Goal: Check status: Check status

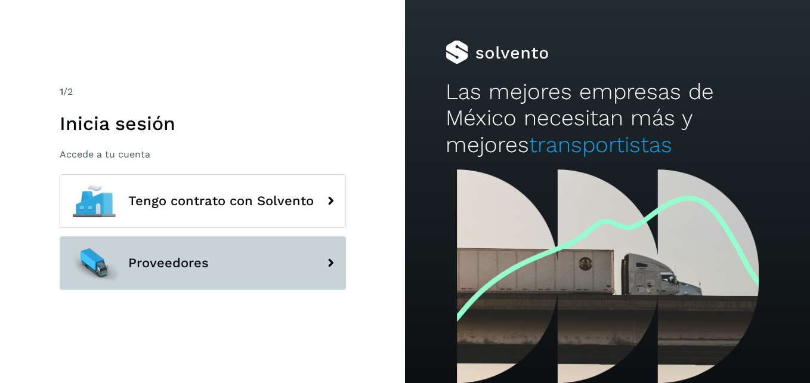
click at [234, 266] on button "Proveedores" at bounding box center [203, 263] width 286 height 54
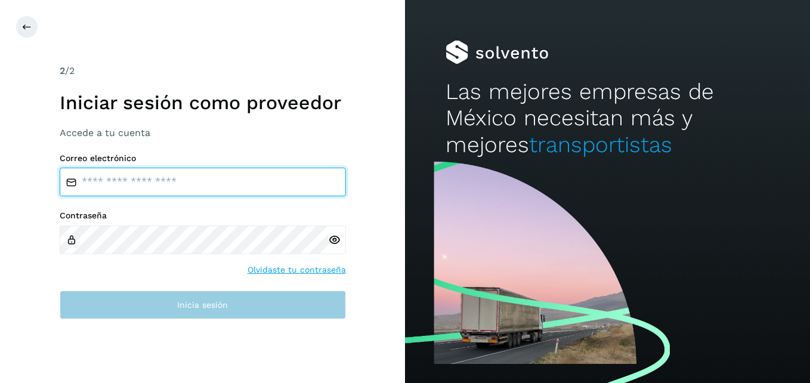
type input "**********"
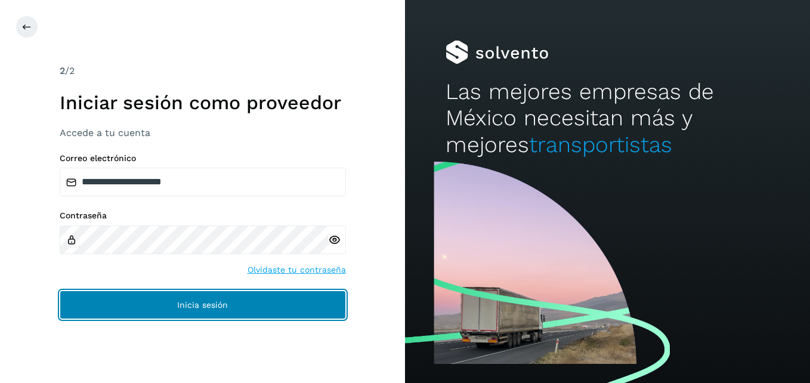
click at [243, 298] on button "Inicia sesión" at bounding box center [203, 304] width 286 height 29
click at [204, 306] on span "Inicia sesión" at bounding box center [202, 304] width 51 height 8
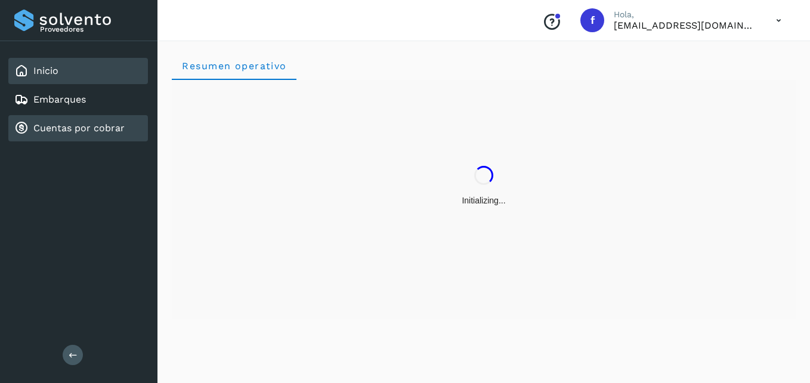
click at [85, 123] on link "Cuentas por cobrar" at bounding box center [78, 127] width 91 height 11
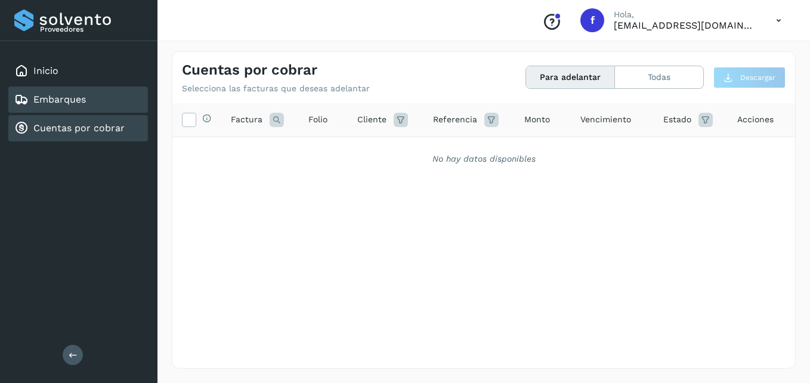
click at [106, 107] on div "Embarques" at bounding box center [77, 99] width 139 height 26
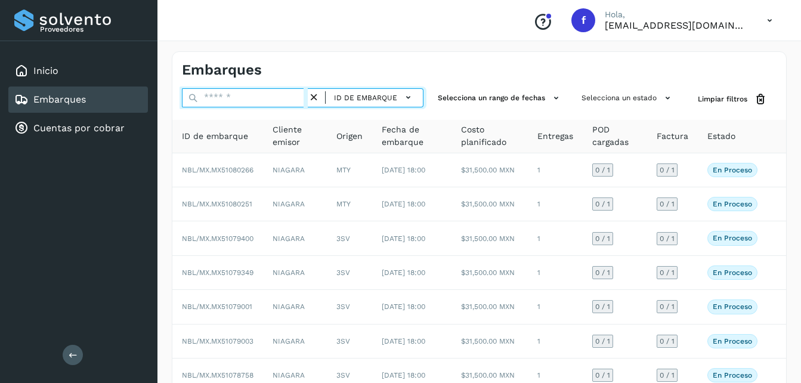
click at [212, 98] on input "text" at bounding box center [245, 97] width 126 height 19
type input "********"
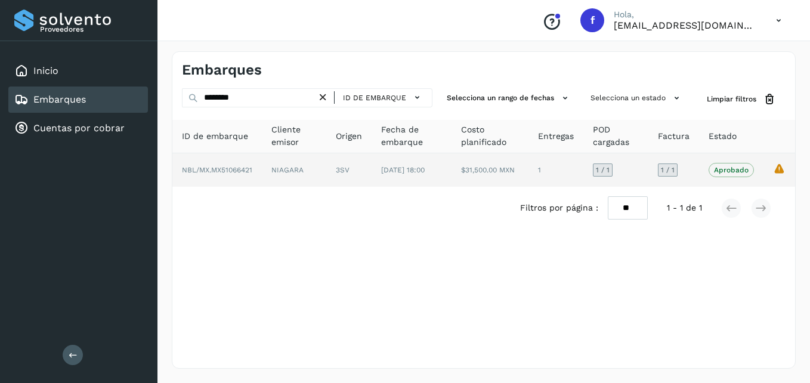
click at [782, 169] on icon "La validación de Solvento para este embarque ha sido anulada debido al cambio d…" at bounding box center [779, 168] width 13 height 13
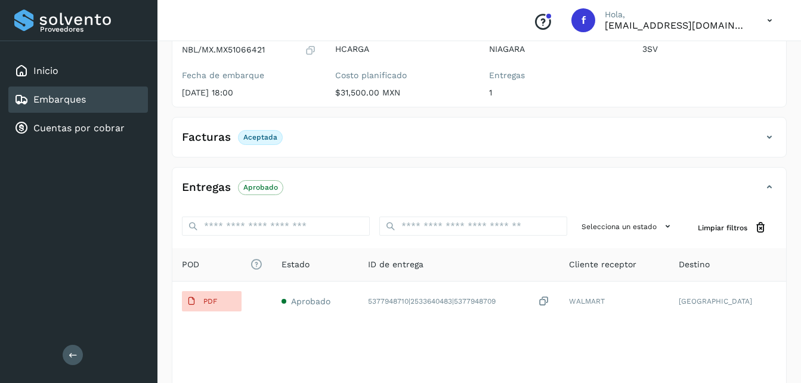
scroll to position [179, 0]
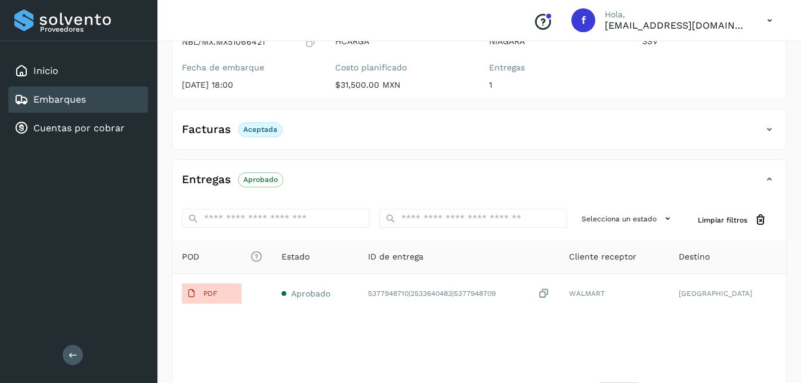
click at [250, 129] on p "Aceptada" at bounding box center [260, 129] width 34 height 8
click at [219, 131] on h4 "Facturas" at bounding box center [206, 130] width 49 height 14
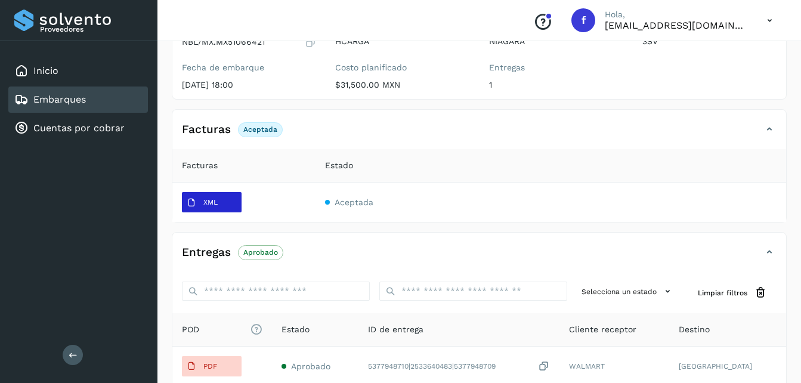
click at [215, 199] on p "XML" at bounding box center [210, 202] width 14 height 8
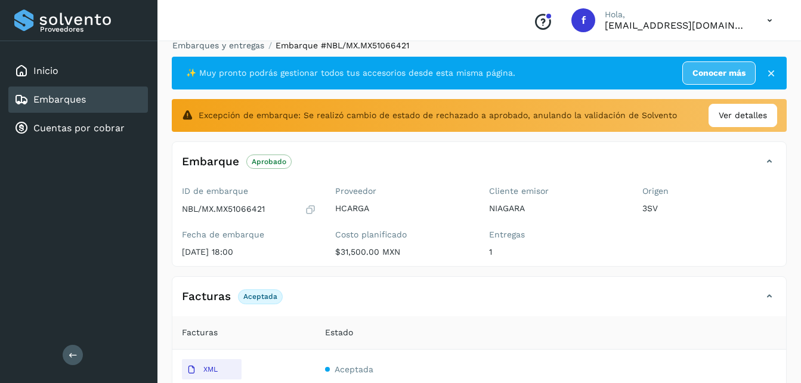
scroll to position [0, 0]
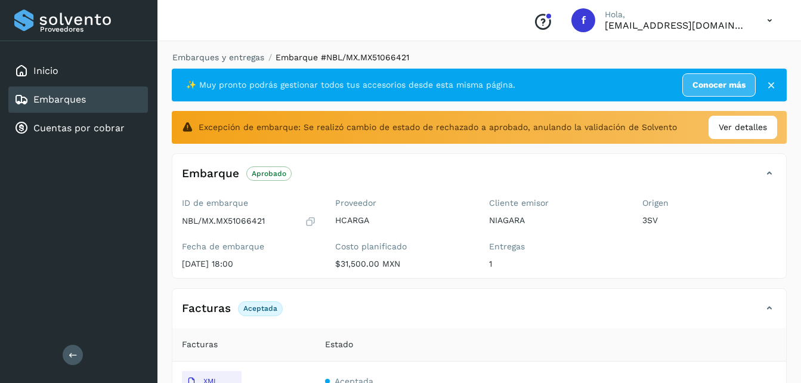
click at [771, 85] on icon at bounding box center [771, 85] width 12 height 12
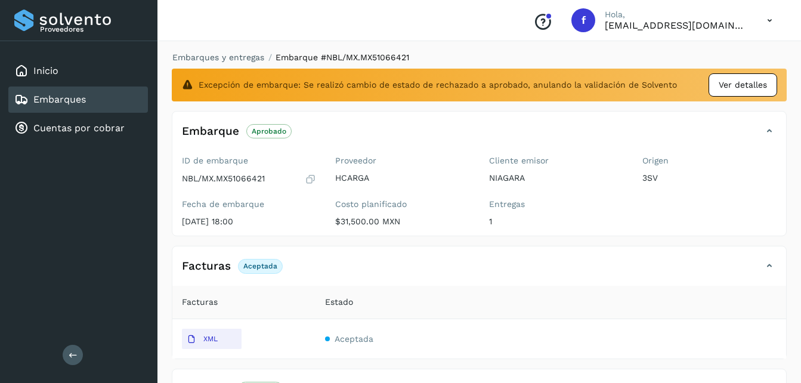
click at [740, 83] on span "Ver detalles" at bounding box center [742, 85] width 48 height 13
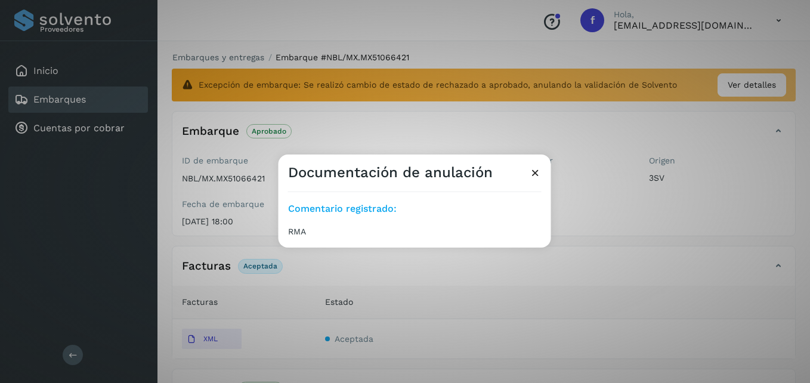
click at [538, 172] on icon at bounding box center [535, 172] width 13 height 13
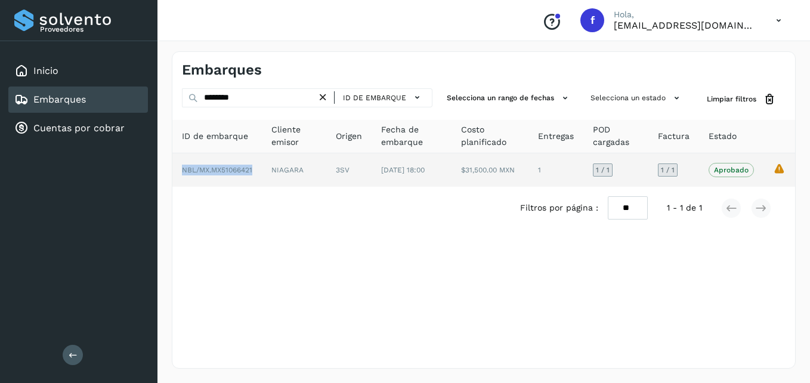
drag, startPoint x: 256, startPoint y: 170, endPoint x: 175, endPoint y: 172, distance: 81.1
click at [175, 172] on td "NBL/MX.MX51066421" at bounding box center [216, 169] width 89 height 33
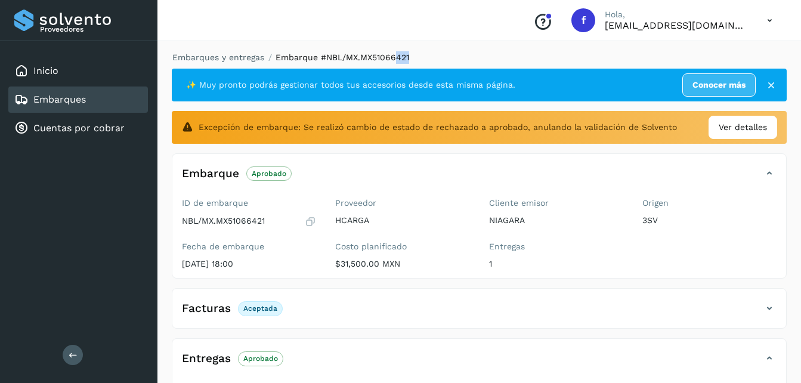
drag, startPoint x: 424, startPoint y: 49, endPoint x: 395, endPoint y: 55, distance: 29.8
click at [395, 55] on div "Embarques y entregas Embarque #NBL/MX.MX51066421 ✨ Muy pronto podrás gestionar …" at bounding box center [478, 323] width 643 height 572
copy span "421"
click at [425, 56] on ol "Embarques y entregas Embarque #NBL/MX.MX51066421" at bounding box center [476, 57] width 622 height 13
drag, startPoint x: 417, startPoint y: 58, endPoint x: 361, endPoint y: 60, distance: 55.5
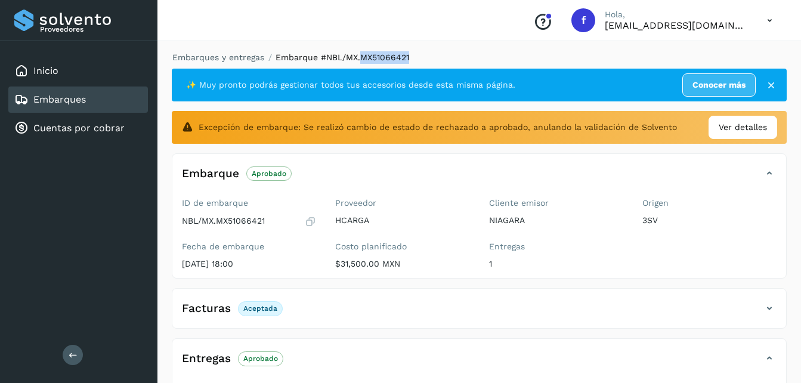
click at [361, 60] on ol "Embarques y entregas Embarque #NBL/MX.MX51066421" at bounding box center [476, 57] width 622 height 13
copy span "MX51066421"
click at [768, 84] on icon at bounding box center [771, 85] width 12 height 12
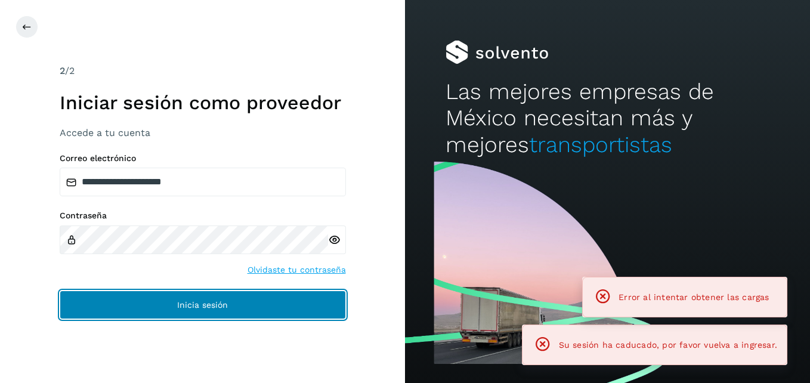
click at [237, 299] on button "Inicia sesión" at bounding box center [203, 304] width 286 height 29
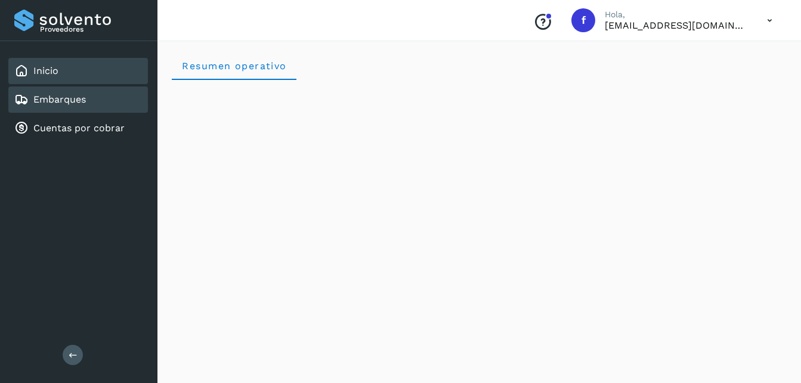
click at [98, 97] on div "Embarques" at bounding box center [77, 99] width 139 height 26
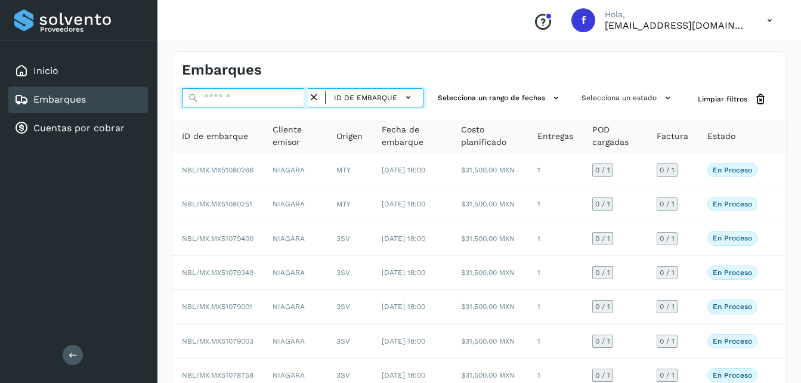
click at [273, 98] on input "text" at bounding box center [245, 97] width 126 height 19
paste input "**********"
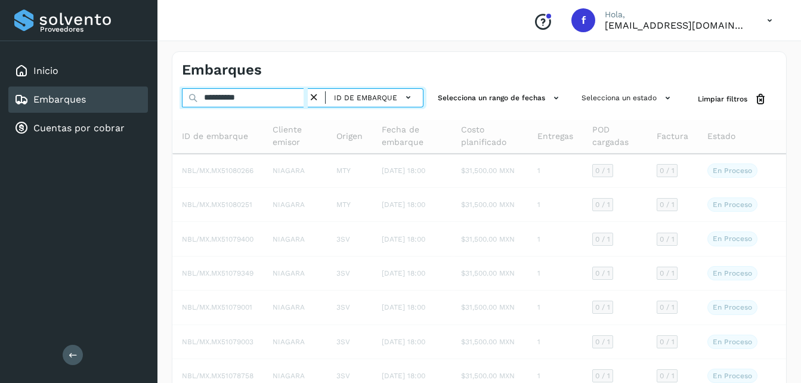
type input "**********"
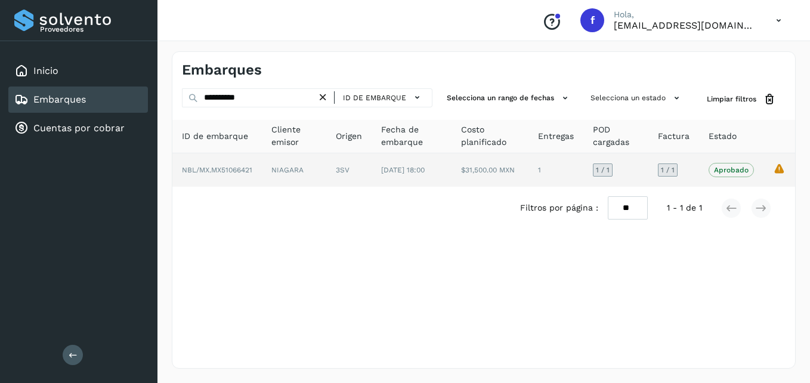
click at [245, 166] on span "NBL/MX.MX51066421" at bounding box center [217, 170] width 70 height 8
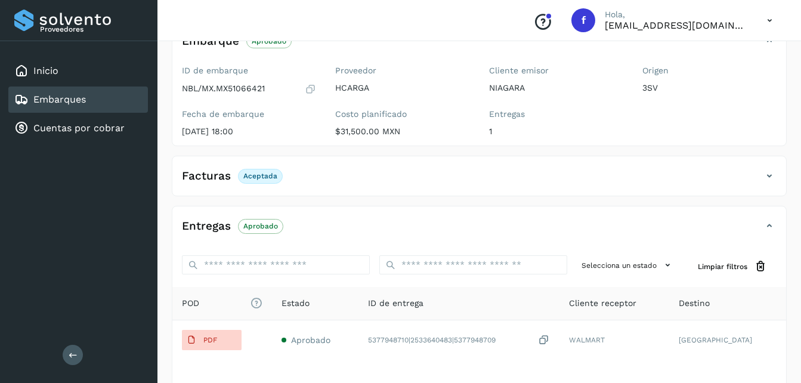
scroll to position [119, 0]
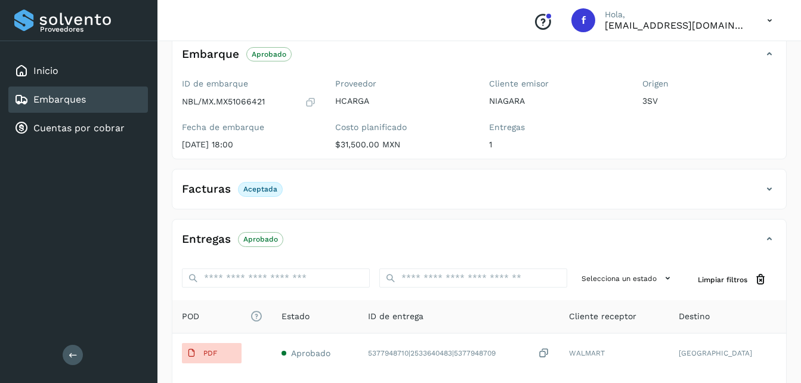
click at [771, 192] on icon at bounding box center [769, 189] width 14 height 14
